Goal: Task Accomplishment & Management: Complete application form

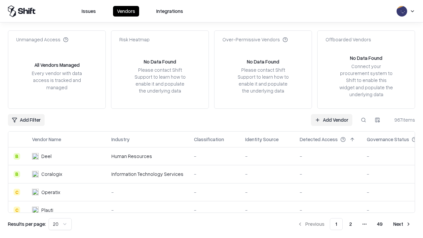
click at [332, 120] on link "Add Vendor" at bounding box center [331, 120] width 41 height 12
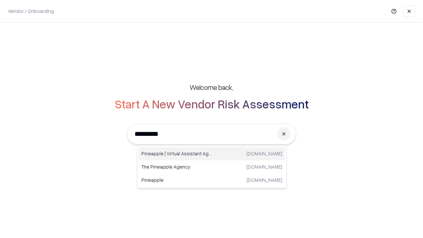
click at [212, 154] on div "Pineapple | Virtual Assistant Agency [DOMAIN_NAME]" at bounding box center [212, 153] width 146 height 13
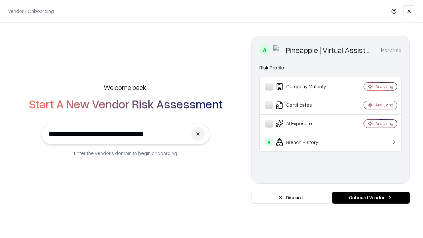
type input "**********"
click at [371, 198] on button "Onboard Vendor" at bounding box center [371, 198] width 78 height 12
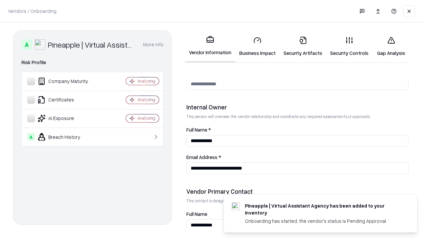
scroll to position [343, 0]
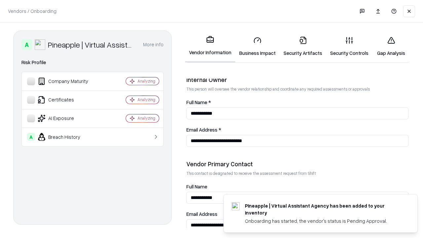
click at [258, 46] on link "Business Impact" at bounding box center [258, 46] width 44 height 31
click at [303, 46] on link "Security Artifacts" at bounding box center [303, 46] width 47 height 31
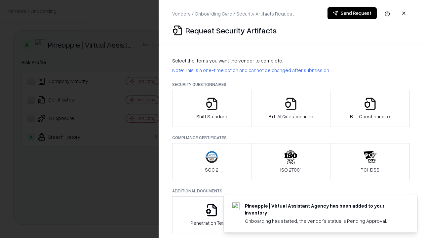
click at [212, 108] on icon "button" at bounding box center [211, 103] width 13 height 13
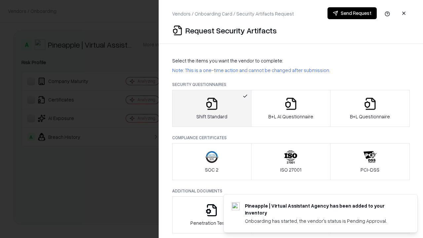
click at [352, 13] on button "Send Request" at bounding box center [352, 13] width 49 height 12
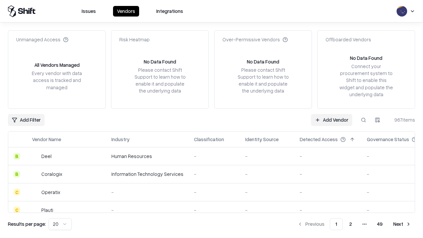
click at [364, 120] on button at bounding box center [364, 120] width 12 height 12
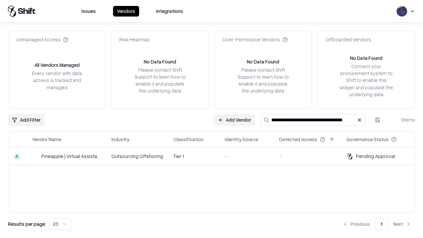
type input "**********"
click at [216, 156] on td "Tier 1" at bounding box center [193, 157] width 51 height 18
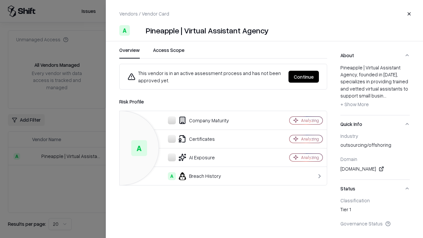
click at [304, 77] on button "Continue" at bounding box center [304, 77] width 30 height 12
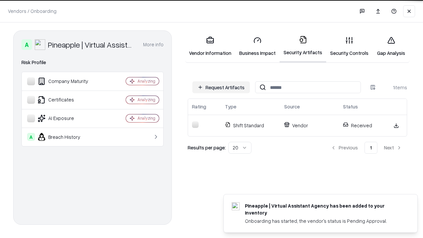
click at [391, 46] on link "Gap Analysis" at bounding box center [391, 46] width 37 height 31
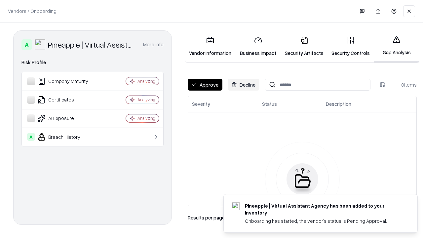
click at [205, 85] on button "Approve" at bounding box center [205, 85] width 35 height 12
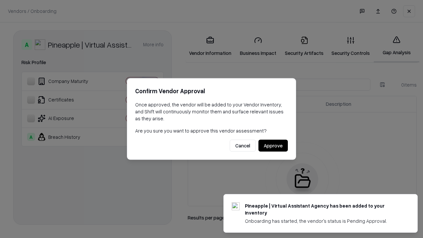
click at [273, 146] on button "Approve" at bounding box center [273, 146] width 29 height 12
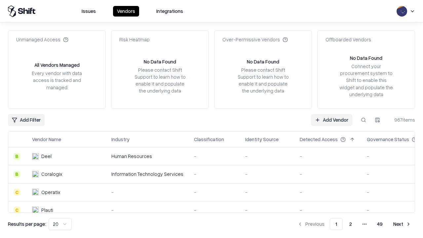
type input "**********"
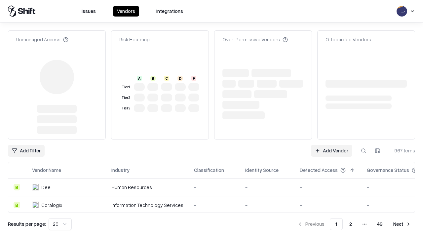
click at [332, 145] on link "Add Vendor" at bounding box center [331, 151] width 41 height 12
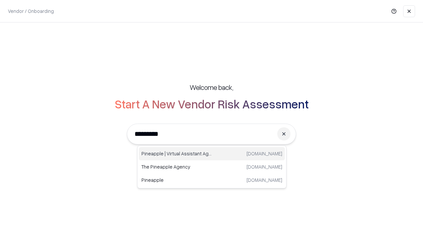
click at [212, 154] on div "Pineapple | Virtual Assistant Agency [DOMAIN_NAME]" at bounding box center [212, 153] width 146 height 13
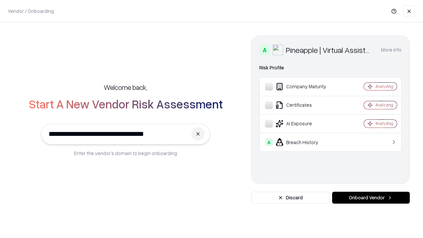
type input "**********"
click at [371, 198] on button "Onboard Vendor" at bounding box center [371, 198] width 78 height 12
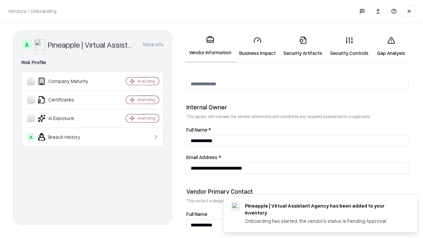
scroll to position [343, 0]
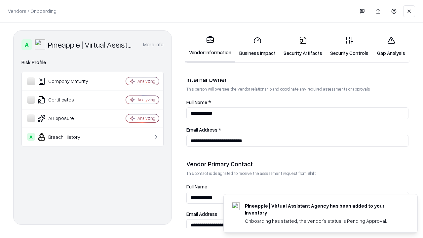
click at [391, 46] on link "Gap Analysis" at bounding box center [391, 46] width 37 height 31
